Goal: Check status

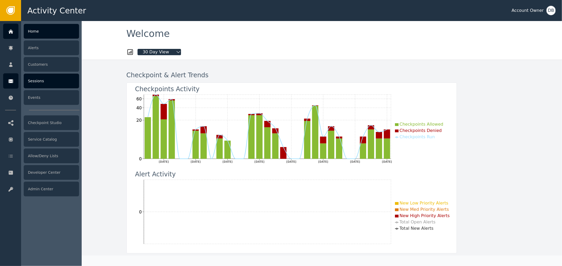
click at [31, 84] on div "Sessions" at bounding box center [51, 81] width 55 height 15
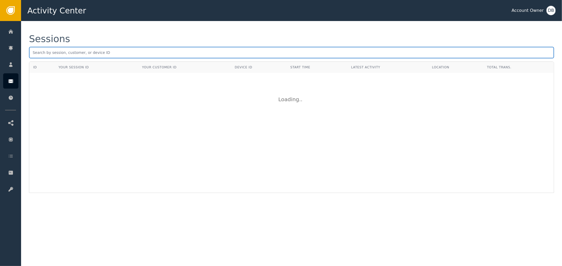
click at [97, 51] on input "text" at bounding box center [291, 53] width 525 height 12
type input "[EMAIL_ADDRESS][DOMAIN_NAME]"
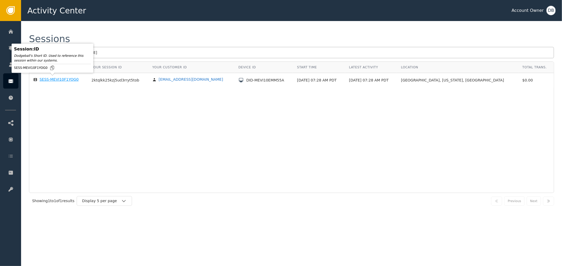
click at [60, 80] on div "SESS-MEVI10F1YOG0" at bounding box center [59, 79] width 39 height 5
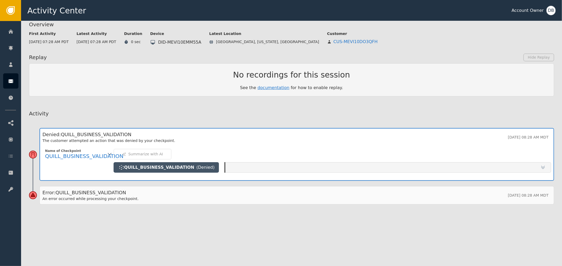
scroll to position [60, 0]
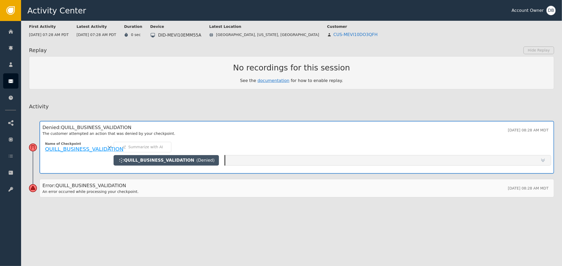
click at [87, 146] on span "QUILL_BUSINESS_VALIDATION" at bounding box center [84, 149] width 78 height 6
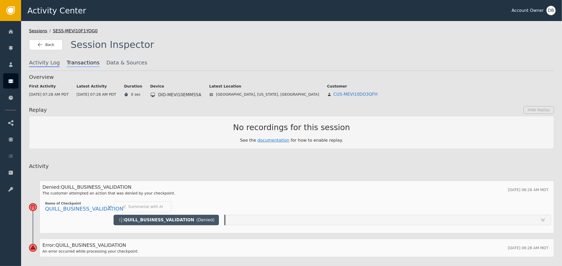
click at [67, 63] on span "Transactions" at bounding box center [83, 63] width 33 height 8
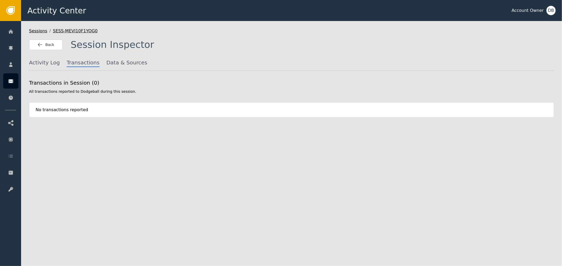
click at [57, 105] on div "No transactions reported" at bounding box center [291, 109] width 525 height 15
click at [56, 111] on div "No transactions reported" at bounding box center [291, 109] width 525 height 15
click at [114, 65] on span "Data & Sources" at bounding box center [126, 63] width 41 height 8
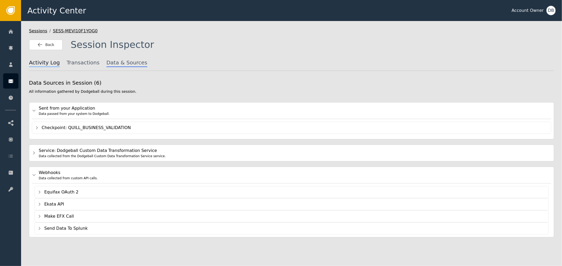
click at [38, 65] on span "Activity Log" at bounding box center [44, 63] width 31 height 8
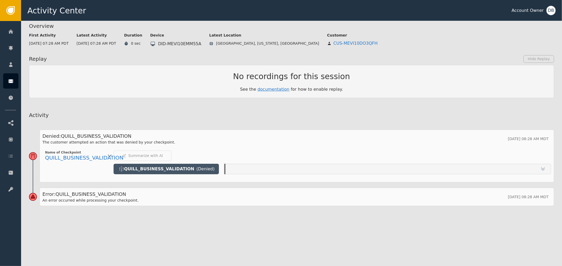
scroll to position [60, 0]
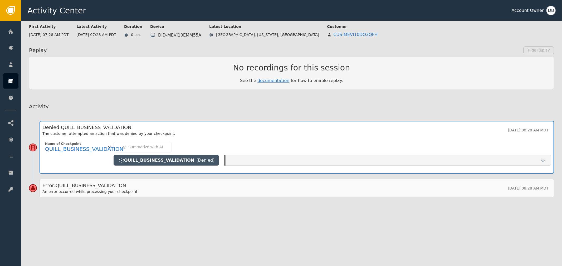
click at [477, 158] on div at bounding box center [387, 160] width 325 height 11
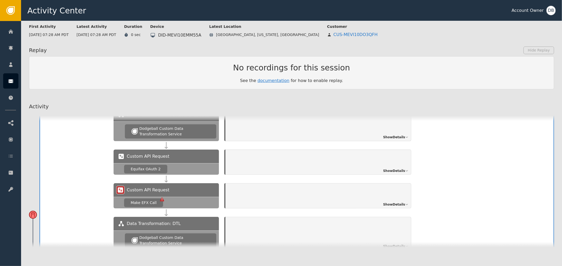
click at [394, 170] on span "Show Details" at bounding box center [394, 171] width 22 height 5
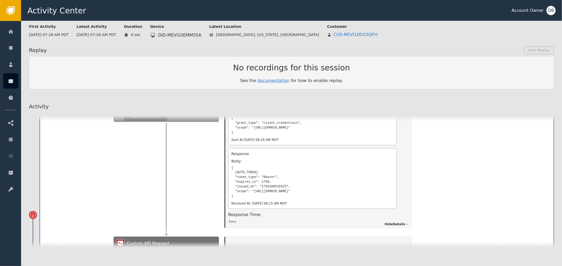
scroll to position [57, 0]
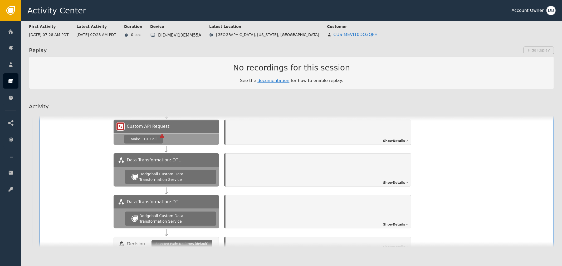
click at [399, 139] on span "Show Details" at bounding box center [394, 141] width 22 height 5
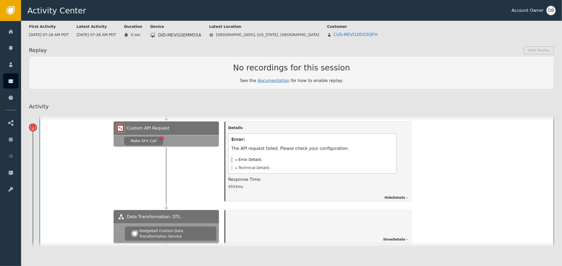
click at [254, 160] on button "Error Details" at bounding box center [248, 160] width 26 height 6
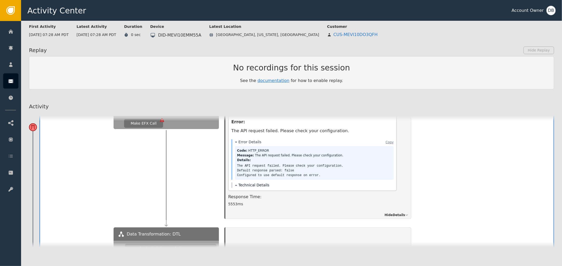
click at [245, 183] on button "Technical Details" at bounding box center [252, 186] width 34 height 6
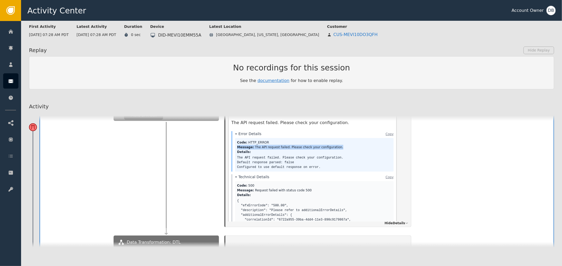
drag, startPoint x: 401, startPoint y: 137, endPoint x: 401, endPoint y: 147, distance: 10.0
click at [401, 147] on div "Details Error: The API request failed. Please check your configuration. Error D…" at bounding box center [318, 162] width 186 height 132
click at [305, 157] on pre "The API request failed. Please check your configuration. Default response parse…" at bounding box center [314, 163] width 154 height 14
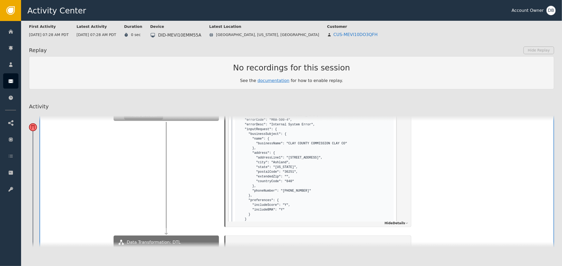
scroll to position [105, 0]
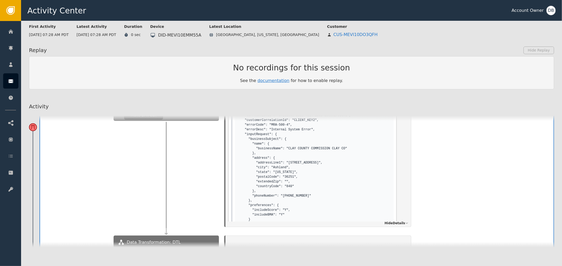
click at [289, 158] on pre "{ "efxErrorCode": "500.00", "description": "Please refer to additionalErrorDeta…" at bounding box center [314, 165] width 154 height 142
click at [288, 160] on pre "{ "efxErrorCode": "500.00", "description": "Please refer to additionalErrorDeta…" at bounding box center [314, 165] width 154 height 142
drag, startPoint x: 288, startPoint y: 160, endPoint x: 322, endPoint y: 161, distance: 34.0
click at [322, 161] on pre "{ "efxErrorCode": "500.00", "description": "Please refer to additionalErrorDeta…" at bounding box center [314, 165] width 154 height 142
click at [315, 156] on pre "{ "efxErrorCode": "500.00", "description": "Please refer to additionalErrorDeta…" at bounding box center [314, 165] width 154 height 142
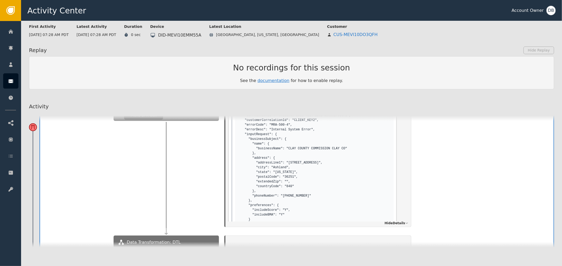
click at [284, 161] on pre "{ "efxErrorCode": "500.00", "description": "Please refer to additionalErrorDeta…" at bounding box center [314, 165] width 154 height 142
drag, startPoint x: 284, startPoint y: 161, endPoint x: 320, endPoint y: 161, distance: 36.9
click at [320, 161] on pre "{ "efxErrorCode": "500.00", "description": "Please refer to additionalErrorDeta…" at bounding box center [314, 165] width 154 height 142
click at [309, 161] on pre "{ "efxErrorCode": "500.00", "description": "Please refer to additionalErrorDeta…" at bounding box center [314, 165] width 154 height 142
click at [293, 161] on pre "{ "efxErrorCode": "500.00", "description": "Please refer to additionalErrorDeta…" at bounding box center [314, 165] width 154 height 142
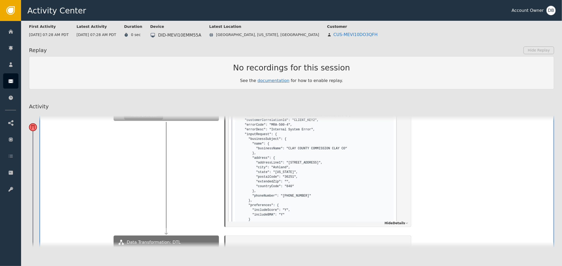
click at [285, 161] on pre "{ "efxErrorCode": "500.00", "description": "Please refer to additionalErrorDeta…" at bounding box center [314, 165] width 154 height 142
drag, startPoint x: 285, startPoint y: 161, endPoint x: 319, endPoint y: 162, distance: 33.5
click at [319, 162] on pre "{ "efxErrorCode": "500.00", "description": "Please refer to additionalErrorDeta…" at bounding box center [314, 165] width 154 height 142
click at [287, 146] on pre "{ "efxErrorCode": "500.00", "description": "Please refer to additionalErrorDeta…" at bounding box center [314, 165] width 154 height 142
drag, startPoint x: 287, startPoint y: 146, endPoint x: 333, endPoint y: 147, distance: 46.4
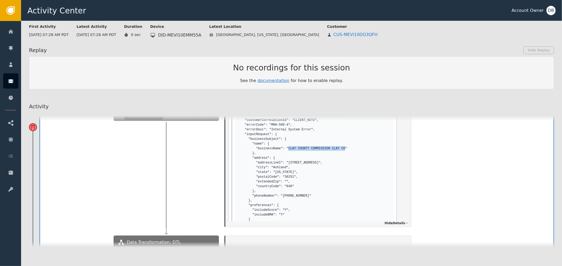
click at [333, 147] on pre "{ "efxErrorCode": "500.00", "description": "Please refer to additionalErrorDeta…" at bounding box center [314, 165] width 154 height 142
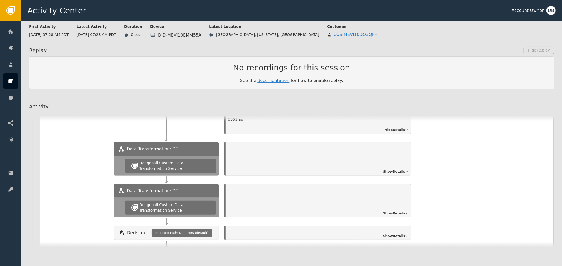
scroll to position [428, 0]
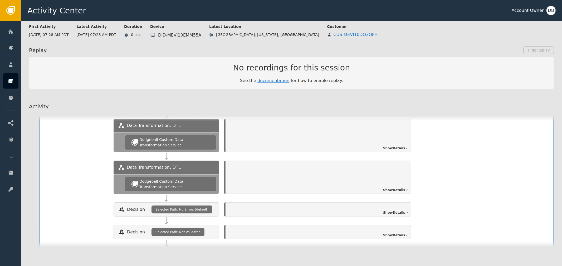
click at [386, 146] on span "Show Details" at bounding box center [394, 148] width 22 height 5
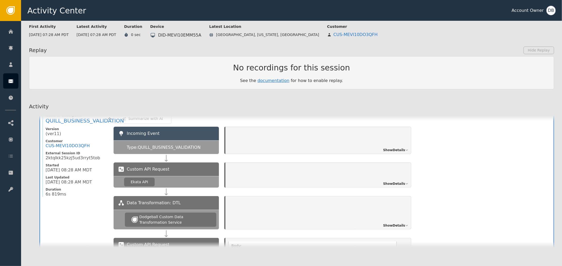
scroll to position [9, 0]
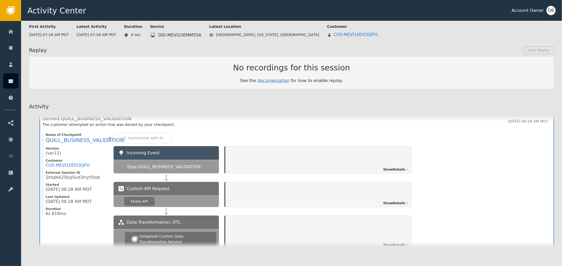
click at [395, 201] on span "Show Details" at bounding box center [394, 203] width 22 height 5
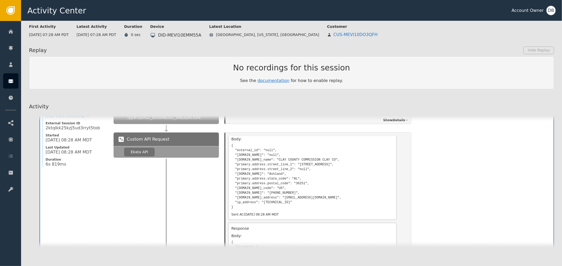
scroll to position [70, 0]
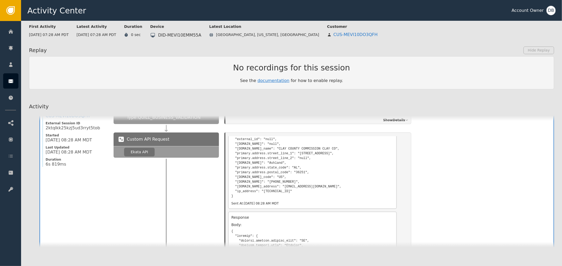
click at [283, 147] on pre "{ "external_id": "null", "[DOMAIN_NAME]": "null", "[DOMAIN_NAME]_name": "CLAY C…" at bounding box center [312, 165] width 162 height 68
drag, startPoint x: 283, startPoint y: 147, endPoint x: 334, endPoint y: 147, distance: 50.6
click at [334, 147] on pre "{ "external_id": "null", "[DOMAIN_NAME]": "null", "[DOMAIN_NAME]_name": "CLAY C…" at bounding box center [312, 165] width 162 height 68
click at [337, 149] on pre "{ "external_id": "null", "[DOMAIN_NAME]": "null", "[DOMAIN_NAME]_name": "CLAY C…" at bounding box center [312, 165] width 162 height 68
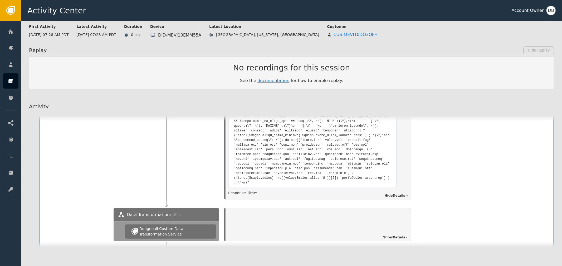
scroll to position [614, 0]
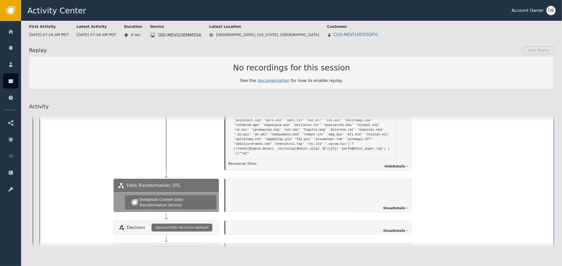
click at [399, 206] on span "Show Details" at bounding box center [394, 208] width 22 height 5
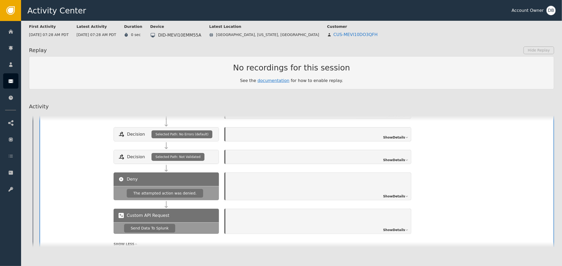
scroll to position [810, 0]
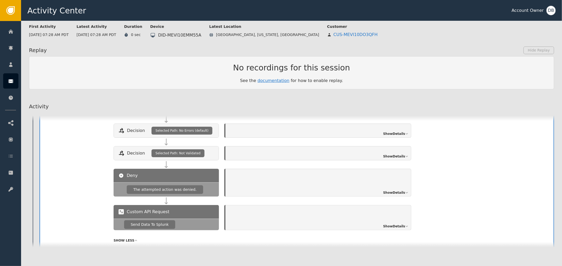
click at [386, 188] on div "Show Details" at bounding box center [318, 183] width 186 height 28
click at [393, 191] on span "Show Details" at bounding box center [394, 193] width 22 height 5
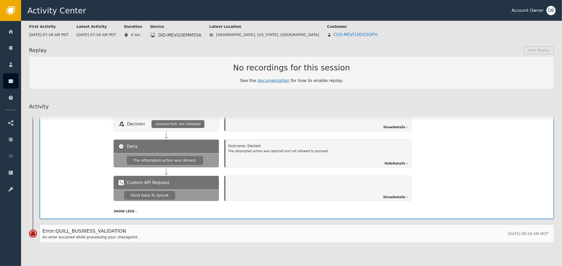
click at [398, 195] on span "Show Details" at bounding box center [394, 197] width 22 height 5
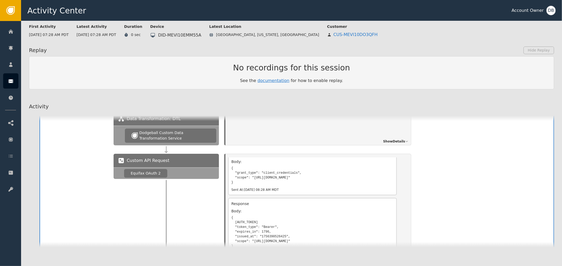
scroll to position [248, 0]
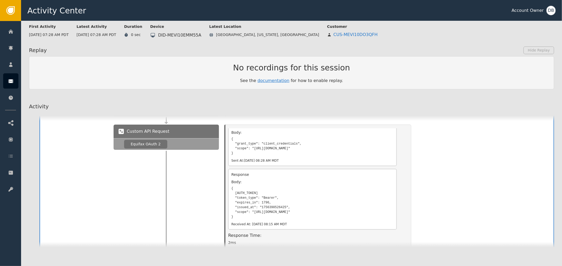
click at [348, 169] on div "Response Body: { [AUTH_TOKEN] "token_type": "Bearer", "expires_in": 1796, "issu…" at bounding box center [312, 199] width 169 height 61
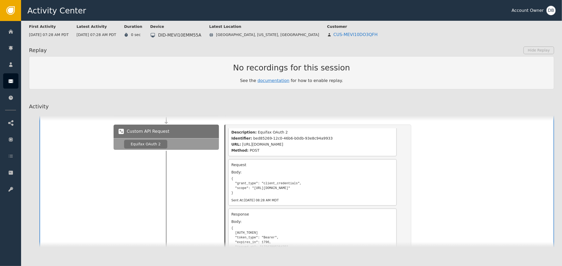
scroll to position [29, 0]
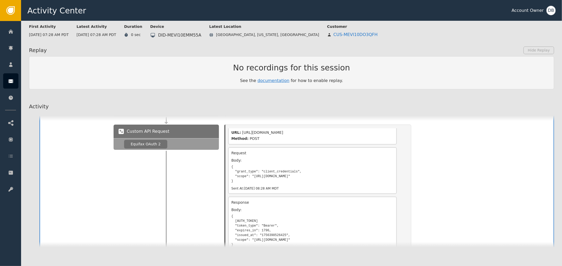
click at [460, 153] on div "Custom API Request Equifax OAuth 2 Details Overview Description: Equifax OAuth …" at bounding box center [331, 191] width 437 height 132
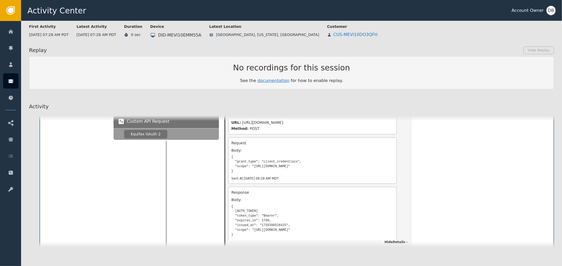
drag, startPoint x: 415, startPoint y: 158, endPoint x: 415, endPoint y: 166, distance: 8.4
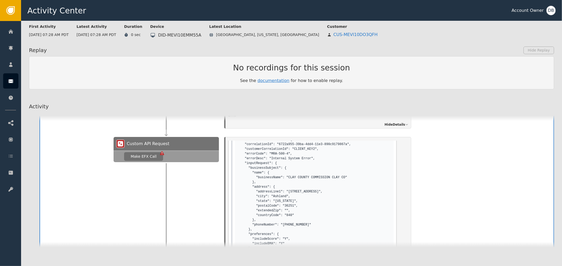
scroll to position [406, 0]
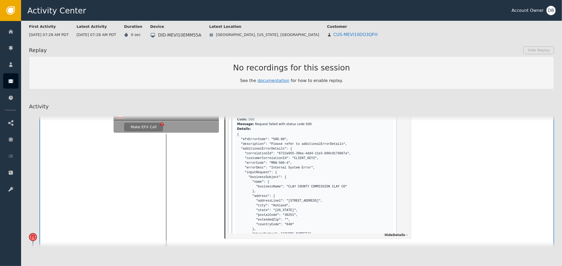
drag, startPoint x: 355, startPoint y: 177, endPoint x: 358, endPoint y: 159, distance: 18.9
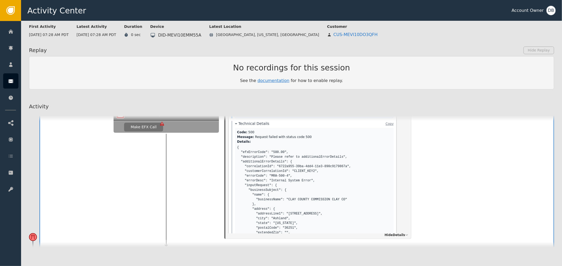
click at [339, 171] on pre "{ "efxErrorCode": "500.00", "description": "Please refer to additionalErrorDeta…" at bounding box center [314, 216] width 154 height 142
click at [269, 171] on pre "{ "efxErrorCode": "500.00", "description": "Please refer to additionalErrorDeta…" at bounding box center [314, 216] width 154 height 142
drag, startPoint x: 269, startPoint y: 171, endPoint x: 282, endPoint y: 173, distance: 13.0
click at [282, 173] on pre "{ "efxErrorCode": "500.00", "description": "Please refer to additionalErrorDeta…" at bounding box center [314, 216] width 154 height 142
click at [365, 175] on pre "{ "efxErrorCode": "500.00", "description": "Please refer to additionalErrorDeta…" at bounding box center [314, 216] width 154 height 142
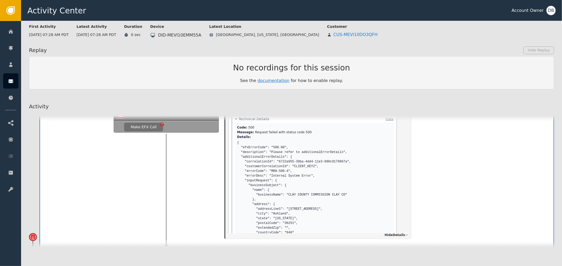
scroll to position [58, 0]
